Goal: Task Accomplishment & Management: Manage account settings

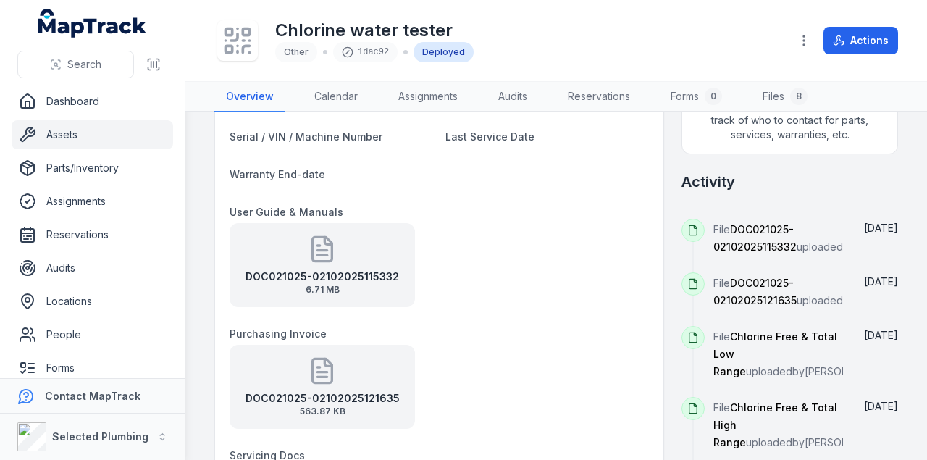
scroll to position [675, 0]
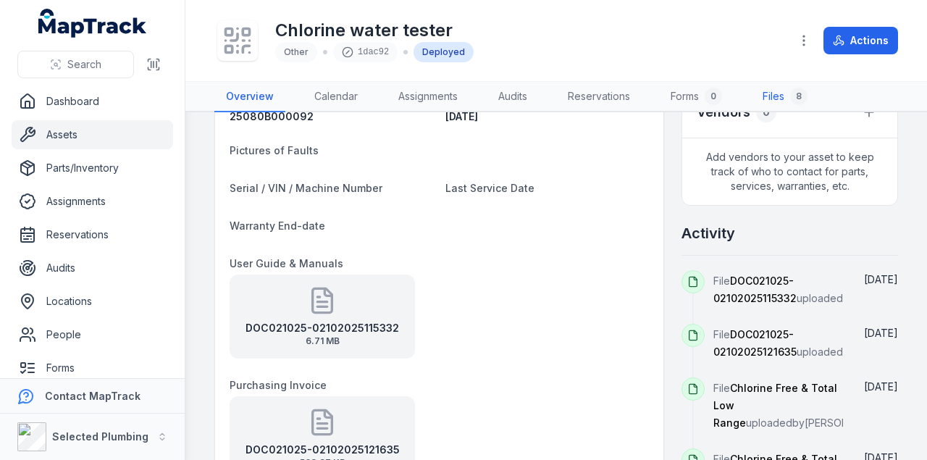
click at [779, 92] on link "Files 8" at bounding box center [785, 97] width 68 height 30
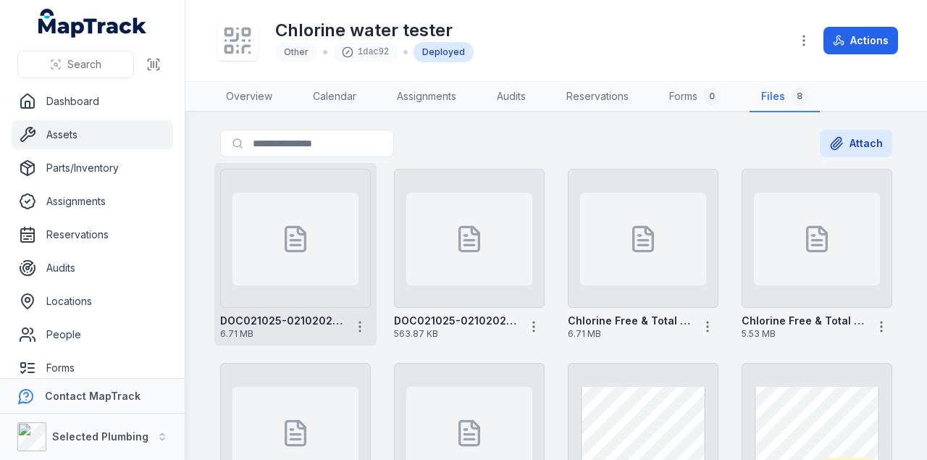
click at [302, 223] on div at bounding box center [295, 239] width 126 height 93
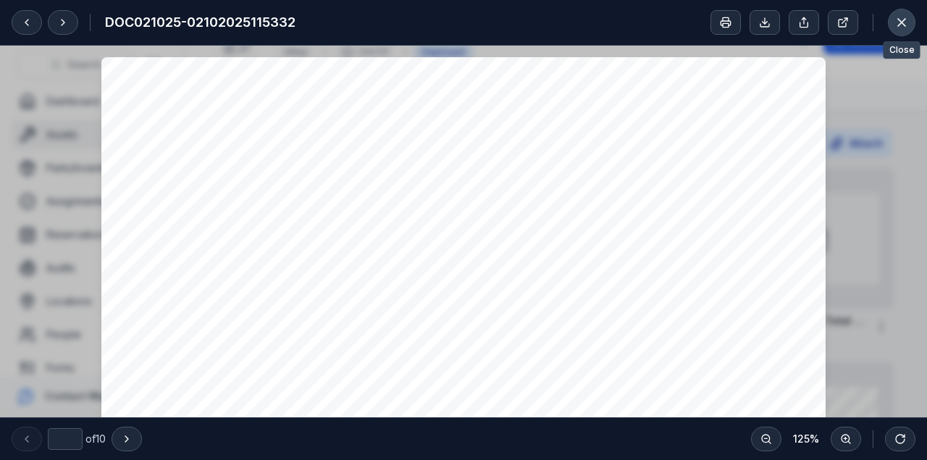
click at [898, 23] on icon at bounding box center [901, 22] width 14 height 14
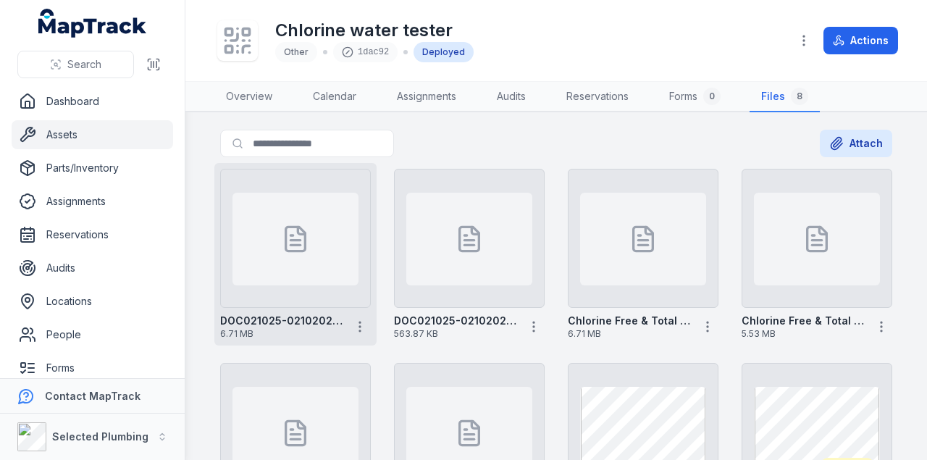
click at [275, 319] on strong "DOC021025-02102025115332" at bounding box center [281, 320] width 123 height 14
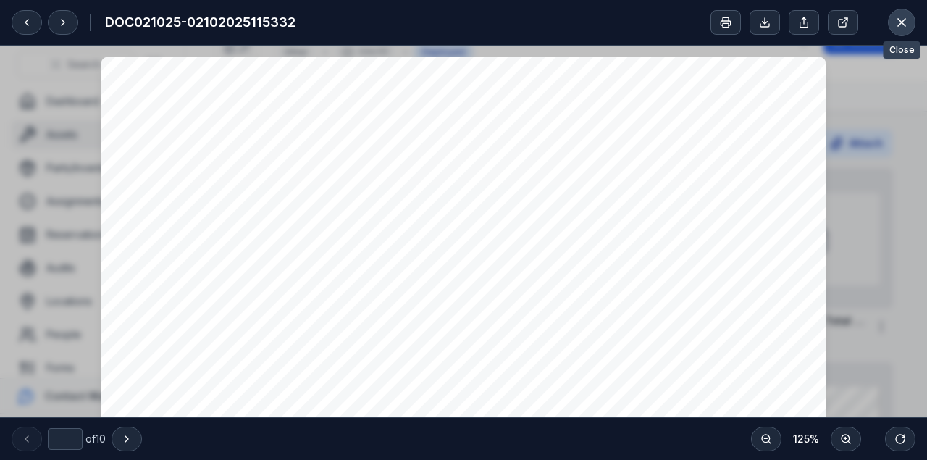
click at [897, 20] on icon at bounding box center [901, 22] width 14 height 14
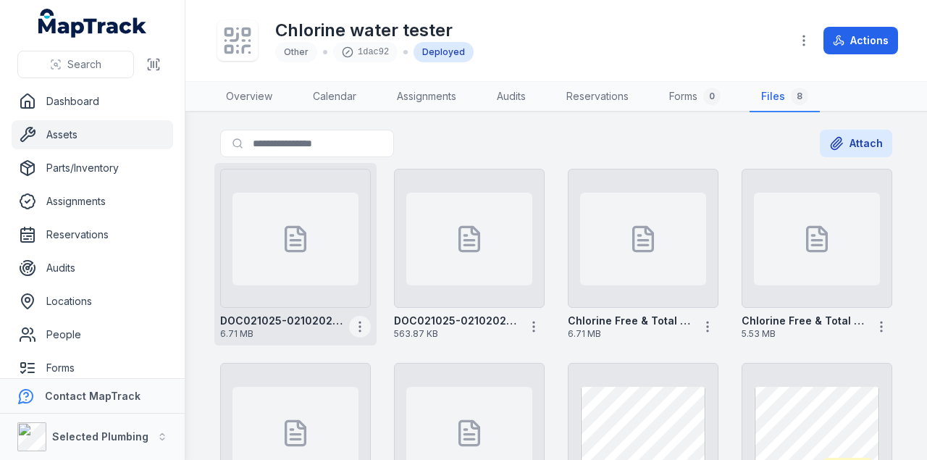
click at [359, 323] on icon "button" at bounding box center [360, 326] width 14 height 14
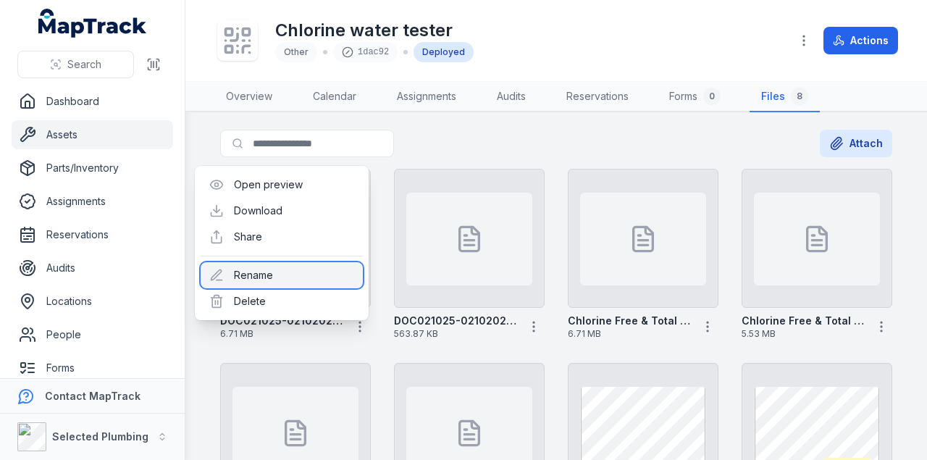
click at [249, 271] on div "Rename" at bounding box center [282, 275] width 162 height 26
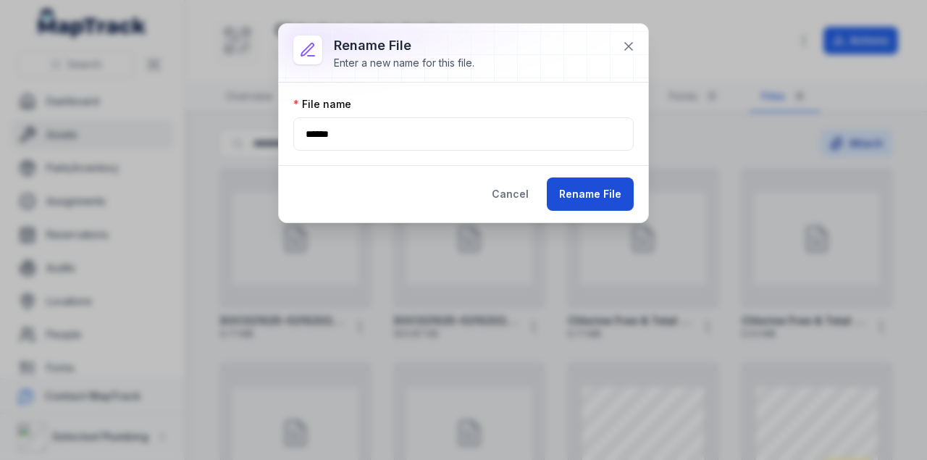
click at [575, 191] on button "Rename File" at bounding box center [590, 193] width 87 height 33
type input "**********"
